Goal: Information Seeking & Learning: Understand process/instructions

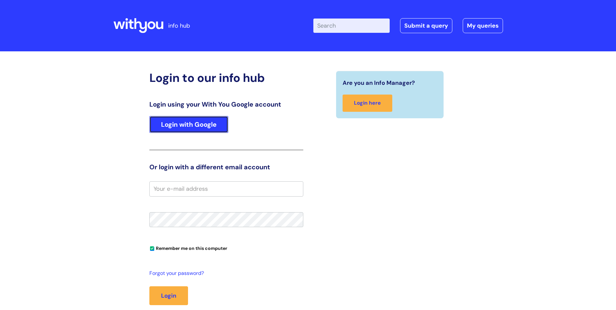
click at [212, 126] on link "Login with Google" at bounding box center [188, 124] width 79 height 17
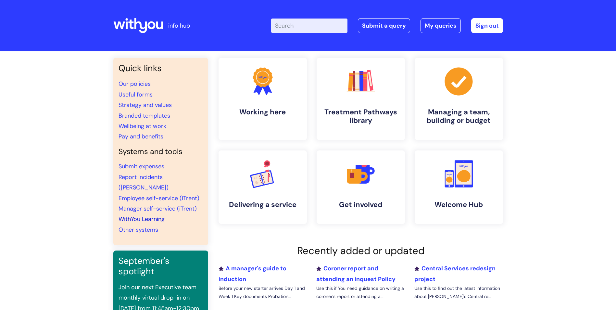
click at [160, 215] on link "WithYou Learning" at bounding box center [142, 219] width 46 height 8
click at [184, 205] on link "Manager self-service (iTrent)" at bounding box center [158, 209] width 78 height 8
click at [447, 183] on rect at bounding box center [449, 178] width 7 height 13
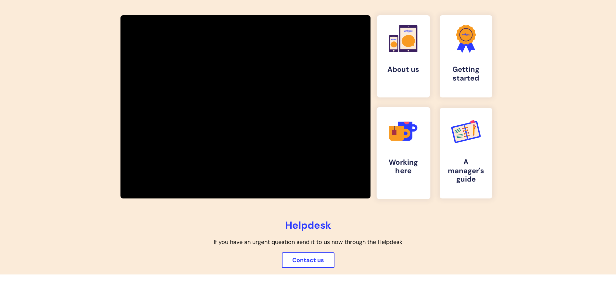
scroll to position [105, 0]
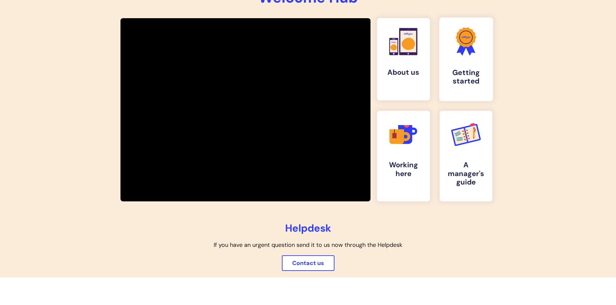
click at [477, 75] on h4 "Getting started" at bounding box center [466, 78] width 43 height 18
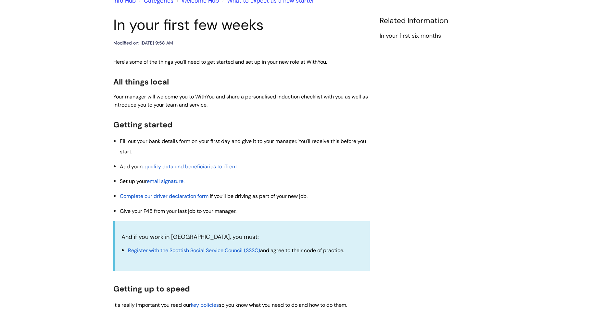
scroll to position [97, 0]
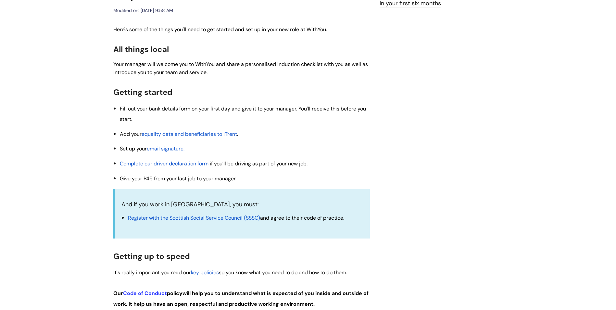
click at [214, 135] on span "equality data and beneficiaries to iTrent" at bounding box center [190, 134] width 96 height 7
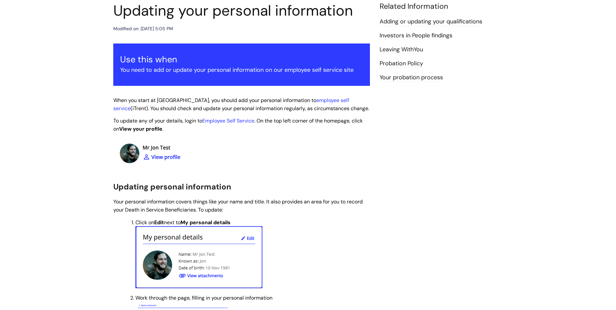
scroll to position [97, 0]
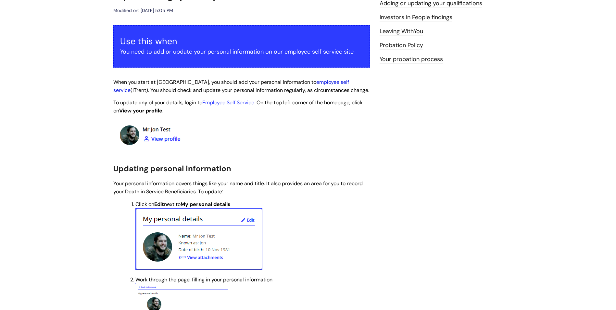
click at [333, 81] on link "employee self service" at bounding box center [231, 86] width 236 height 15
